Goal: Find specific page/section: Find specific page/section

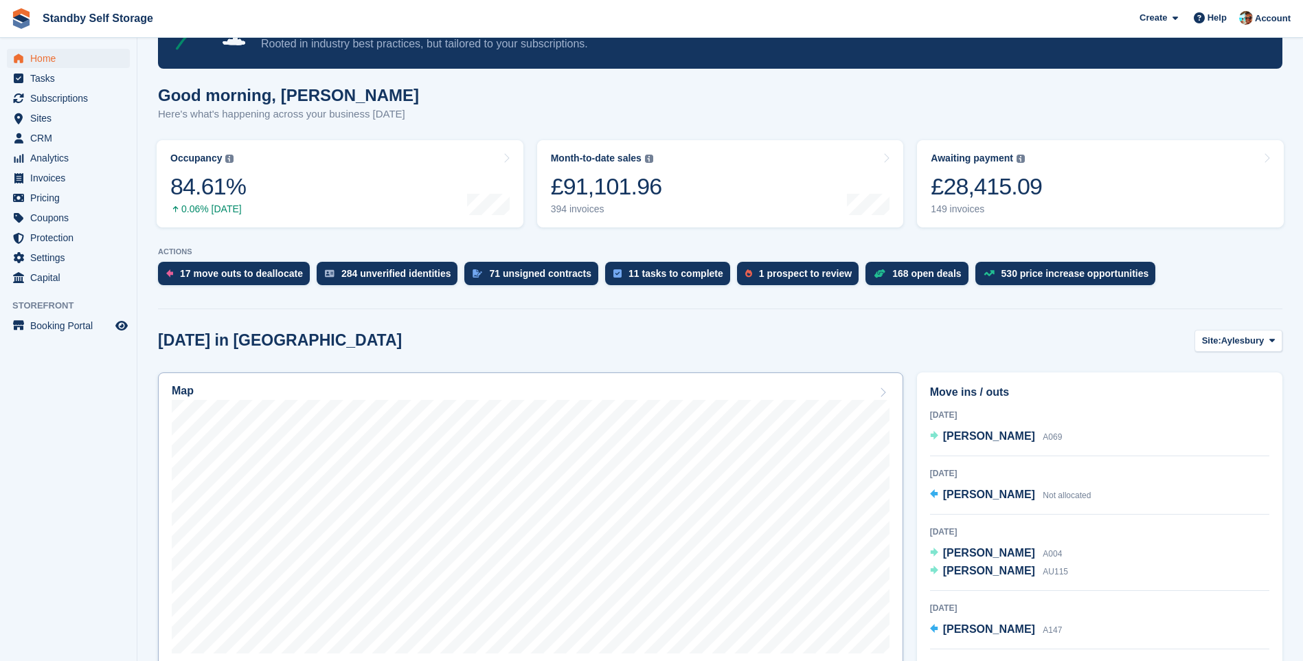
scroll to position [343, 0]
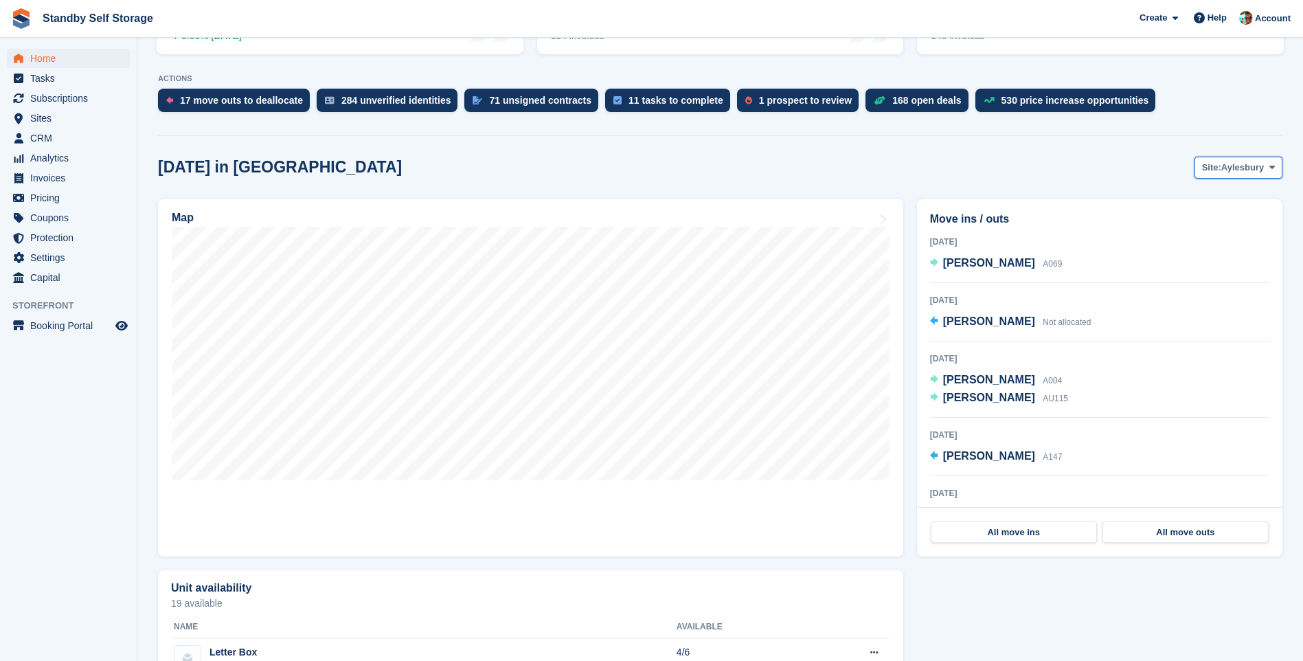
click at [1266, 174] on button "Site: [GEOGRAPHIC_DATA]" at bounding box center [1238, 168] width 88 height 23
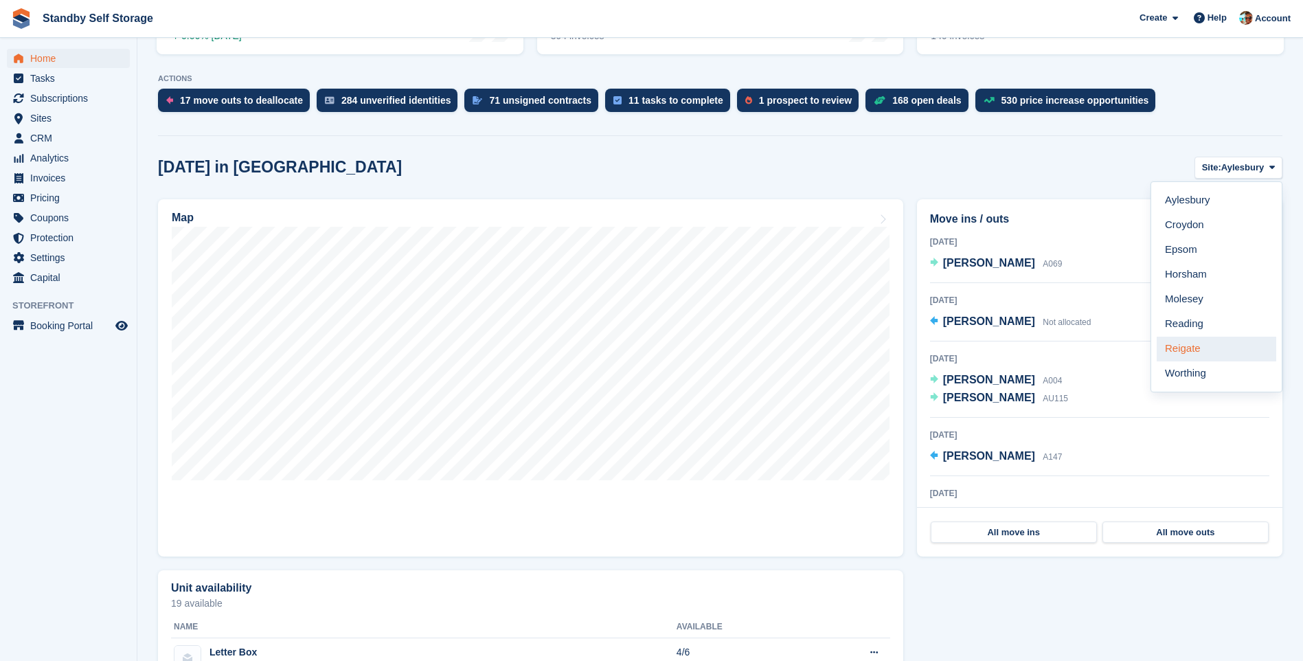
click at [1203, 348] on link "Reigate" at bounding box center [1215, 349] width 119 height 25
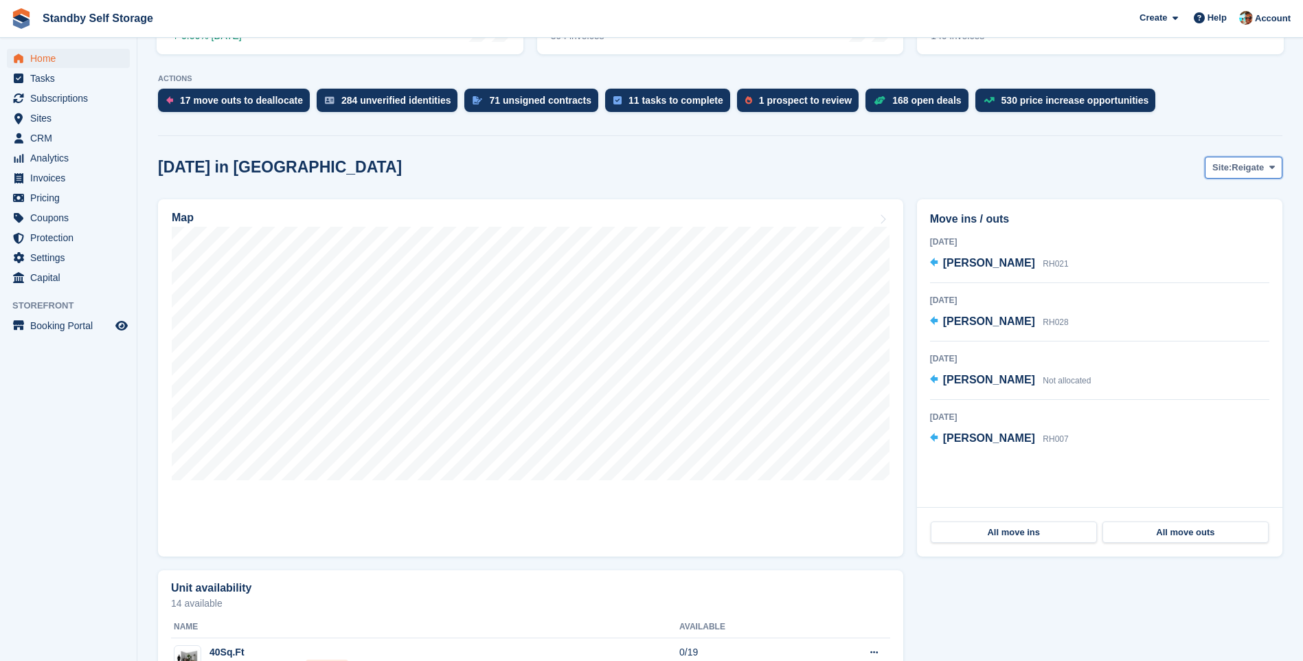
click at [1270, 170] on icon at bounding box center [1271, 167] width 5 height 9
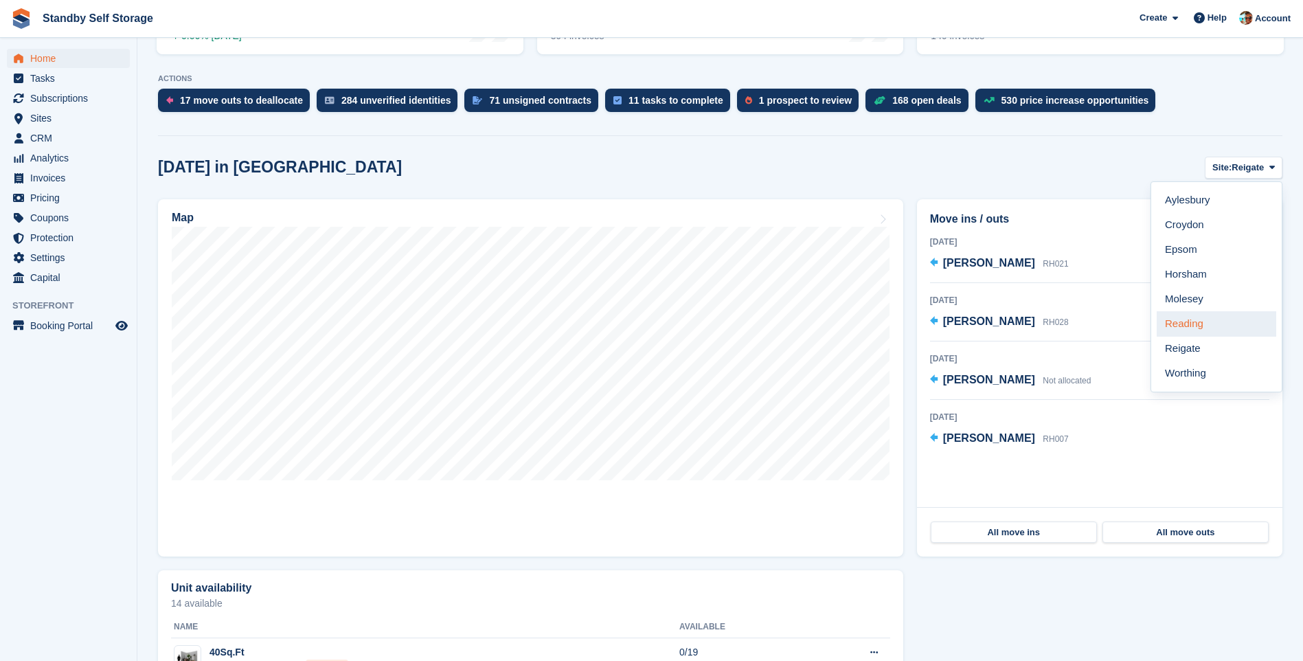
click at [1198, 324] on link "Reading" at bounding box center [1215, 323] width 119 height 25
